Goal: Navigation & Orientation: Find specific page/section

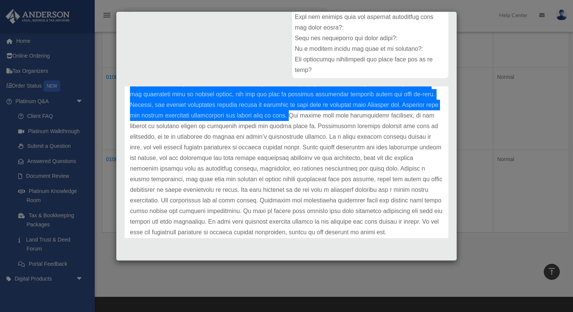
scroll to position [164, 0]
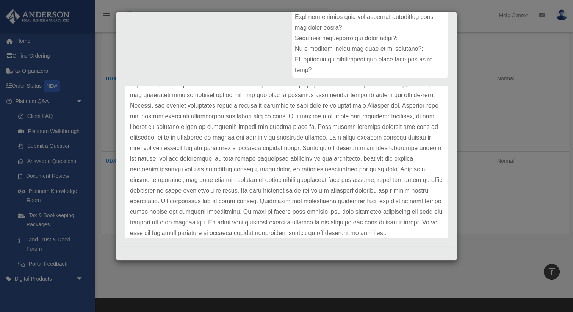
click at [478, 88] on div "Case Detail × Platinum Document Review 08/18/2025 20:24 Case Number 01081632 Cr…" at bounding box center [286, 156] width 573 height 312
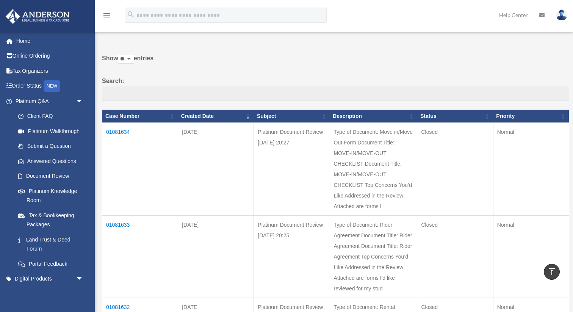
scroll to position [0, 0]
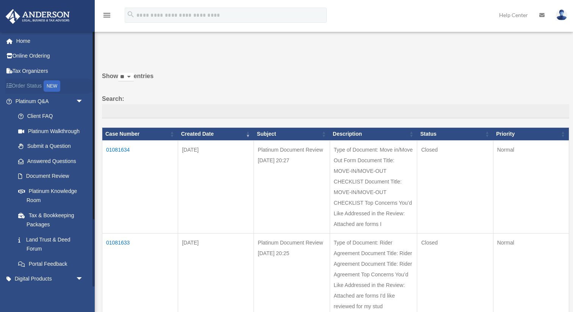
click at [30, 88] on link "Order Status NEW" at bounding box center [49, 86] width 89 height 16
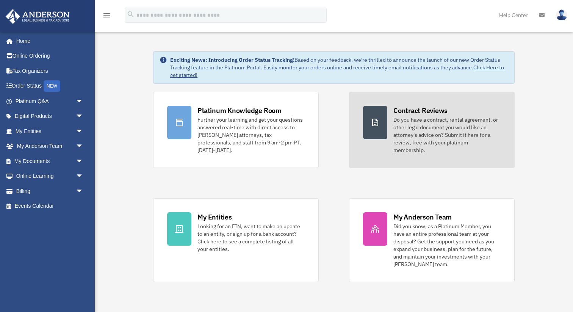
click at [382, 135] on div at bounding box center [375, 122] width 24 height 33
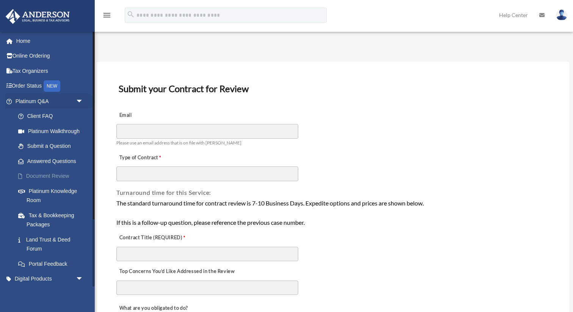
click at [34, 176] on link "Document Review" at bounding box center [53, 176] width 84 height 15
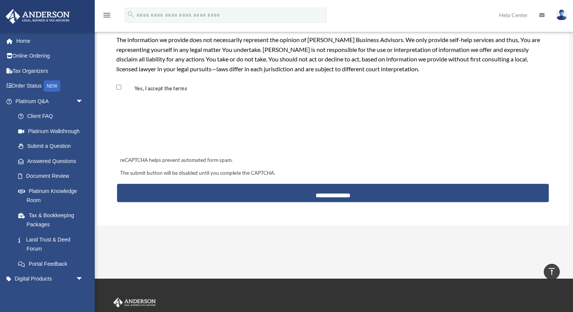
scroll to position [676, 0]
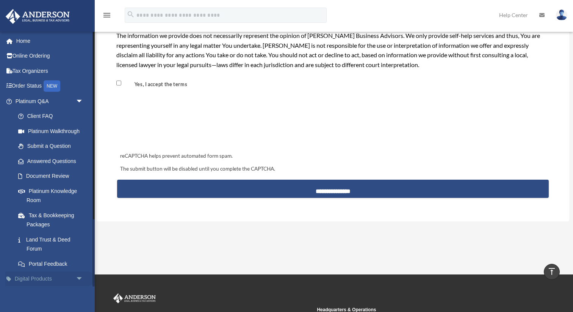
click at [81, 280] on span "arrow_drop_down" at bounding box center [83, 280] width 15 height 16
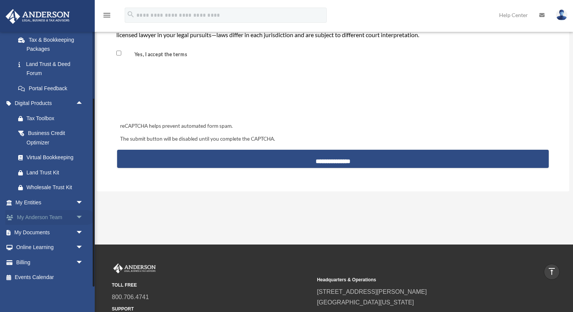
scroll to position [716, 0]
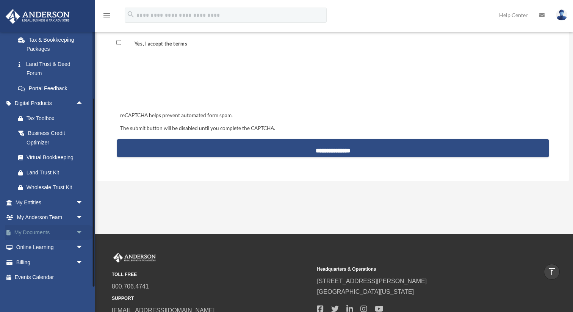
click at [79, 230] on span "arrow_drop_down" at bounding box center [83, 233] width 15 height 16
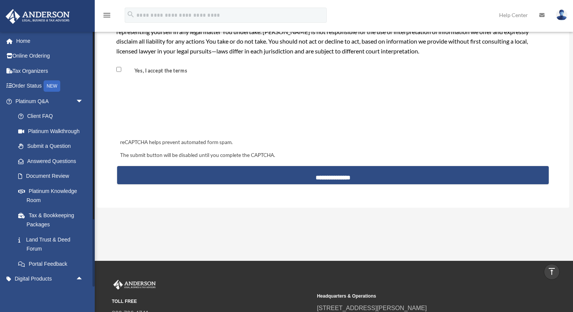
scroll to position [685, 0]
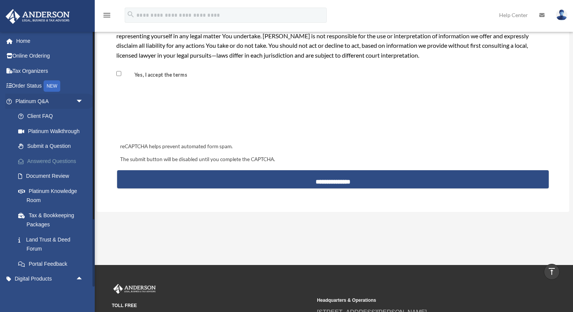
click at [56, 160] on link "Answered Questions" at bounding box center [53, 161] width 84 height 15
